Goal: Information Seeking & Learning: Find specific fact

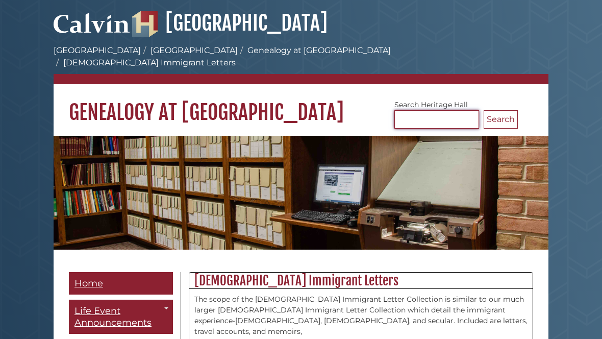
click at [434, 110] on input "Search [GEOGRAPHIC_DATA]" at bounding box center [436, 119] width 85 height 18
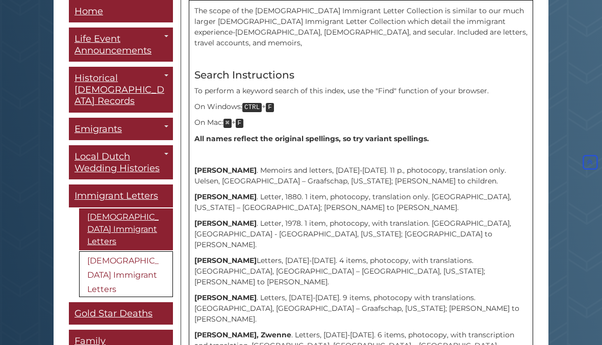
scroll to position [290, 0]
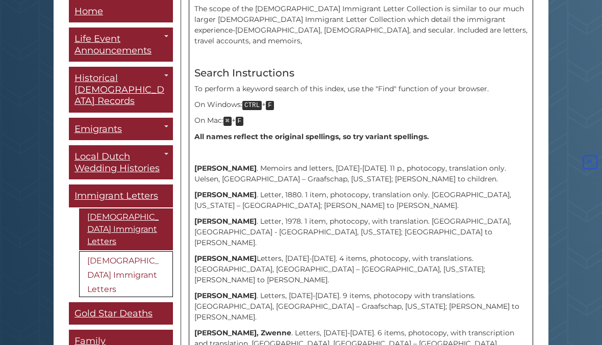
click at [144, 252] on link "[DEMOGRAPHIC_DATA] Immigrant Letters" at bounding box center [126, 275] width 94 height 46
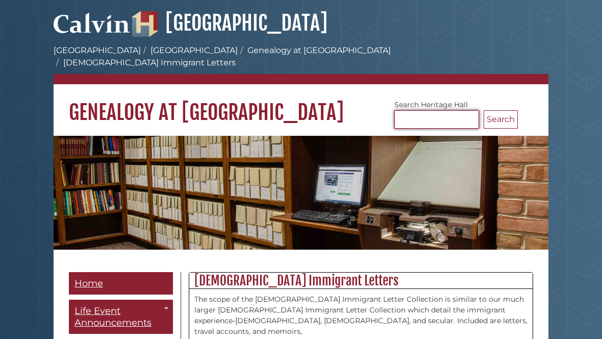
click at [453, 110] on input "Search [GEOGRAPHIC_DATA]" at bounding box center [436, 119] width 85 height 18
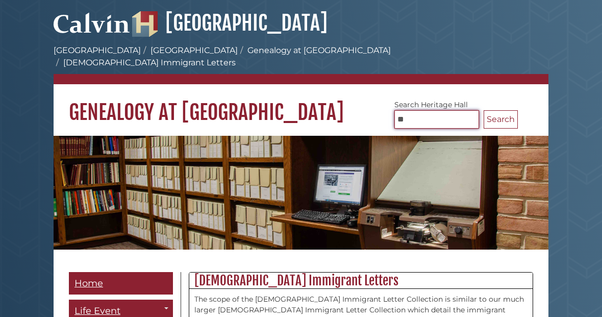
type input "*"
type input "**********"
click at [501, 110] on button "Search" at bounding box center [501, 119] width 34 height 18
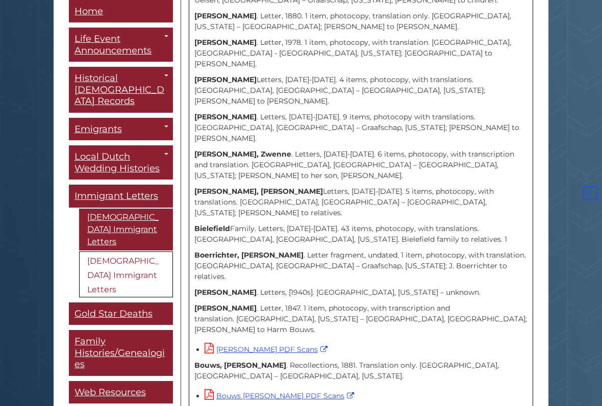
scroll to position [487, 0]
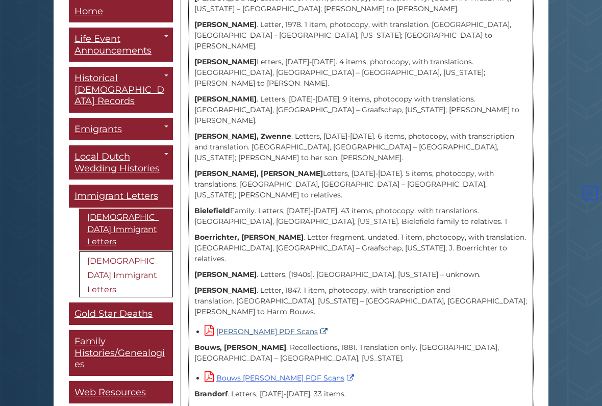
click at [305, 316] on link "[PERSON_NAME] PDF Scans" at bounding box center [268, 331] width 126 height 9
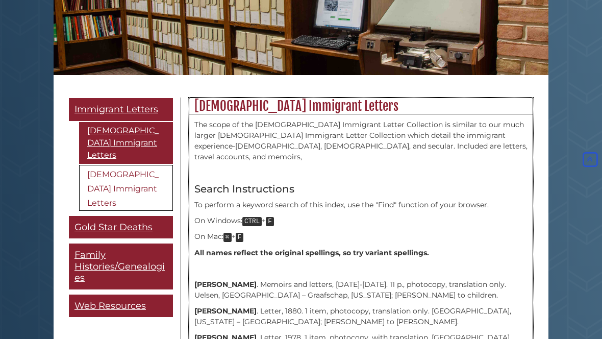
scroll to position [87, 0]
